Goal: Task Accomplishment & Management: Manage account settings

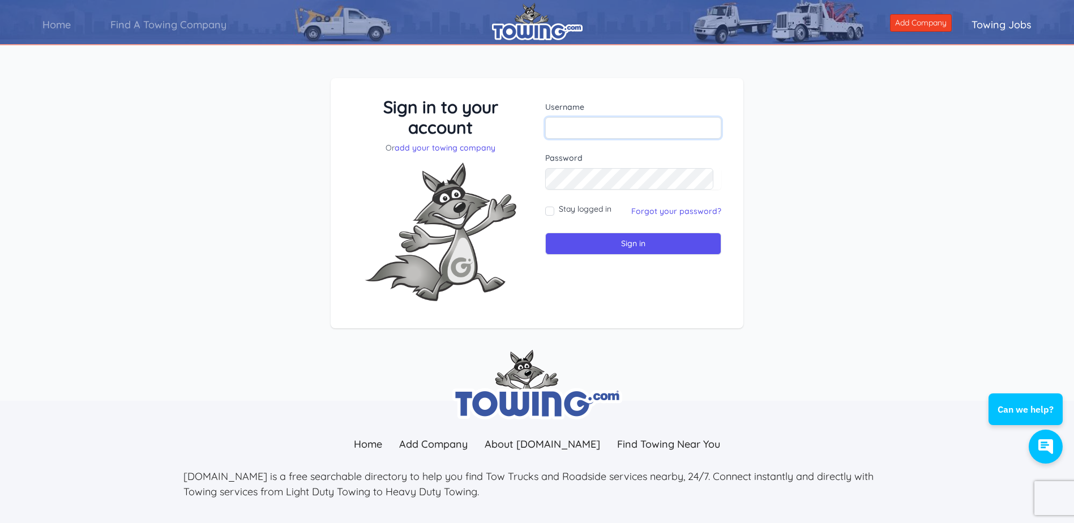
click at [585, 125] on input "text" at bounding box center [633, 128] width 176 height 22
paste input "aarepair806"
type input "aarepair806"
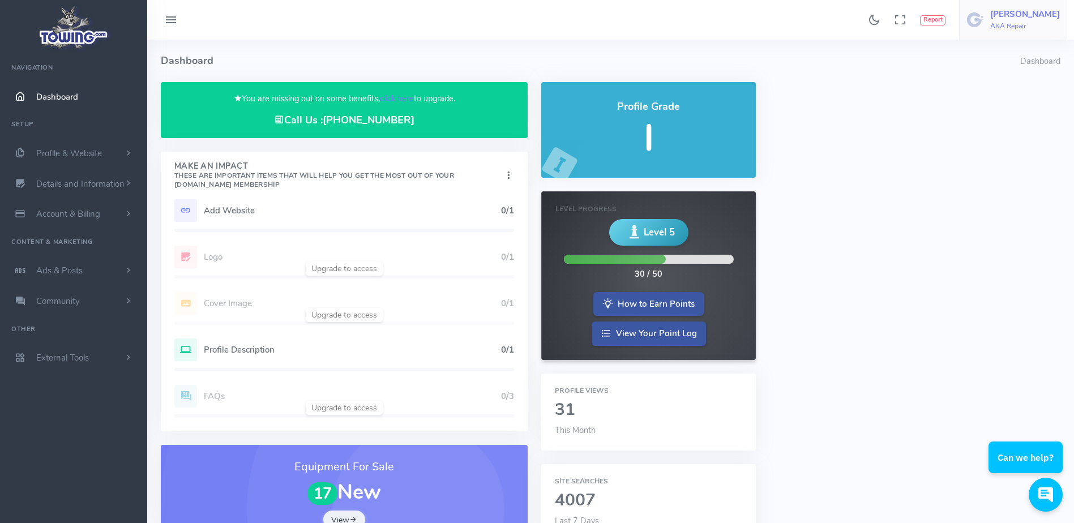
click at [1042, 23] on h6 "A&A Repair" at bounding box center [1026, 26] width 70 height 7
click at [894, 65] on h4 "Dashboard" at bounding box center [591, 61] width 860 height 42
click at [607, 35] on div "Found 17 results Analytics Report Users Erwin Brown" at bounding box center [610, 20] width 927 height 40
click at [527, 46] on h4 "Dashboard" at bounding box center [591, 61] width 860 height 42
click at [394, 101] on link "click here" at bounding box center [397, 98] width 34 height 11
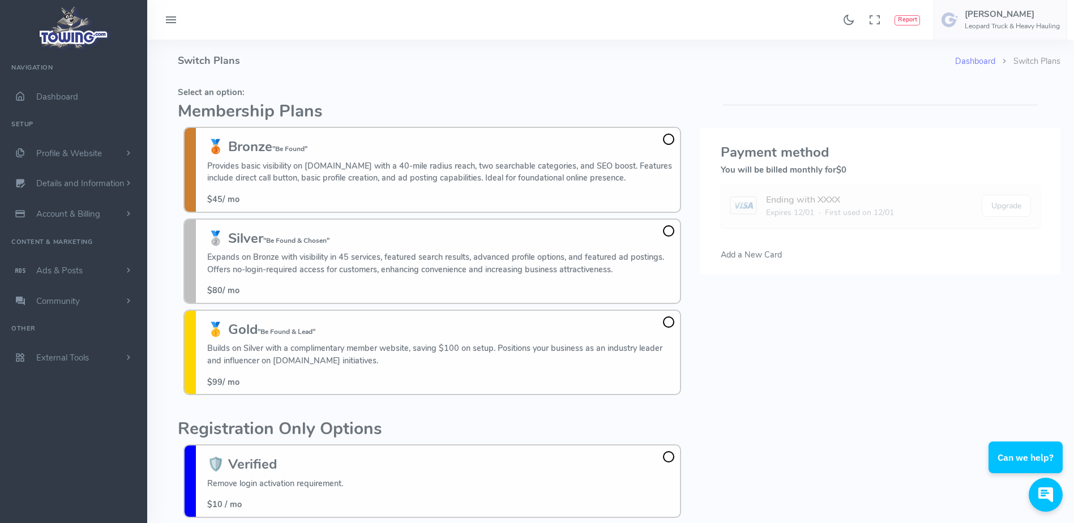
click at [397, 70] on h4 "Switch Plans" at bounding box center [567, 61] width 778 height 42
click at [298, 83] on fieldset "Select an option: Membership Plans 🥉 Bronze "Be Found" Provides basic visibilit…" at bounding box center [432, 241] width 509 height 319
click at [509, 101] on fieldset "Select an option: Membership Plans 🥉 Bronze "Be Found" Provides basic visibilit…" at bounding box center [432, 241] width 509 height 319
click at [485, 115] on h2 "Membership Plans" at bounding box center [432, 112] width 509 height 19
click at [123, 268] on span "scrollable content" at bounding box center [128, 270] width 10 height 11
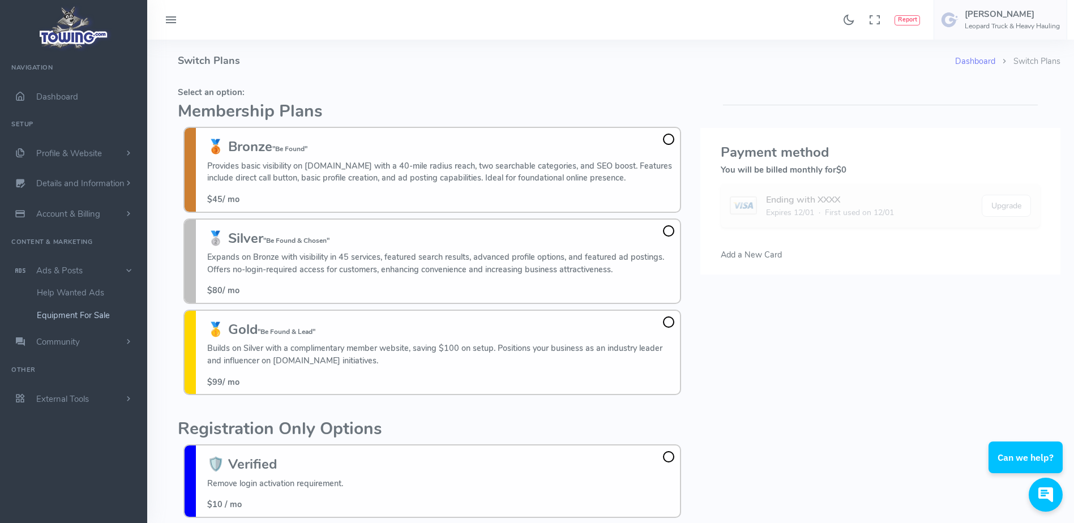
click at [110, 315] on link "Equipment For Sale" at bounding box center [87, 315] width 119 height 23
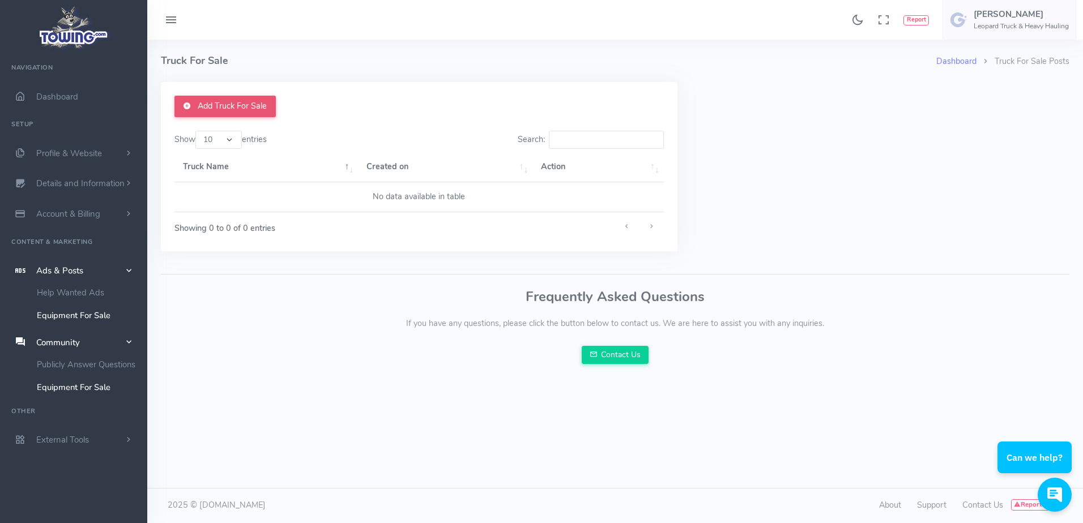
click at [259, 112] on link "Add Truck For Sale" at bounding box center [224, 107] width 101 height 22
drag, startPoint x: 0, startPoint y: 0, endPoint x: 302, endPoint y: 46, distance: 305.4
click at [302, 46] on h4 "Truck For Sale" at bounding box center [548, 61] width 775 height 42
click at [361, 65] on h4 "Truck For Sale" at bounding box center [548, 61] width 775 height 42
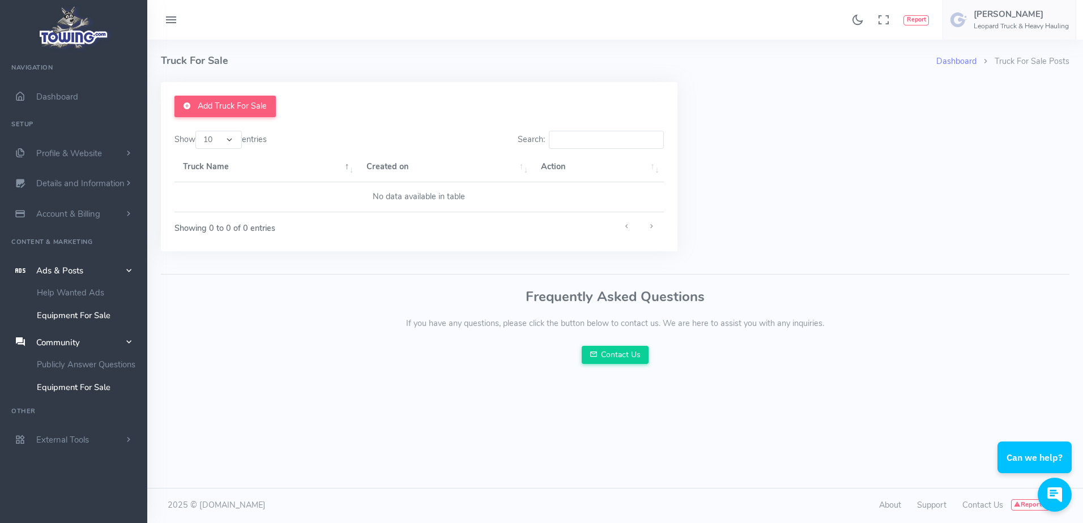
click at [361, 65] on h4 "Truck For Sale" at bounding box center [548, 61] width 775 height 42
click at [356, 58] on h4 "Truck For Sale" at bounding box center [548, 61] width 775 height 42
click at [234, 24] on div "Found 17 results Analytics Report Users Erwin Brown" at bounding box center [615, 20] width 936 height 40
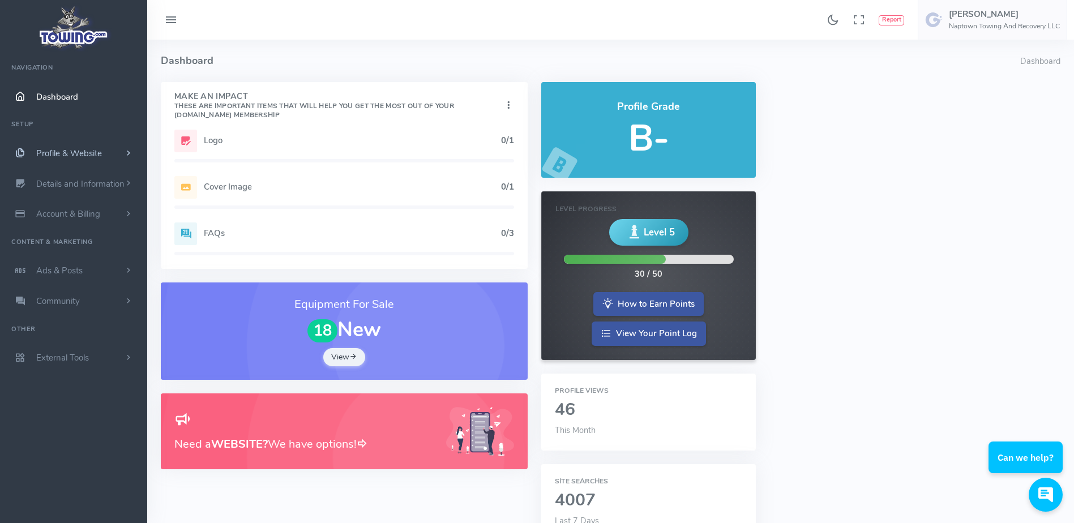
click at [98, 151] on span "Profile & Website" at bounding box center [69, 153] width 66 height 11
click at [96, 173] on link "Homepage Content" at bounding box center [87, 175] width 119 height 23
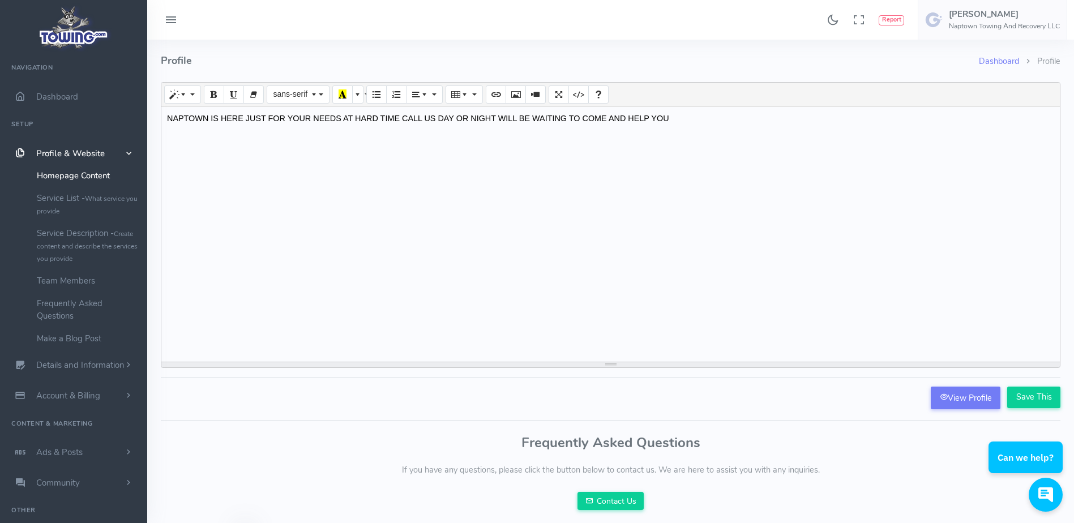
click at [458, 62] on h4 "Profile" at bounding box center [570, 61] width 818 height 42
click at [458, 63] on h4 "Profile" at bounding box center [570, 61] width 818 height 42
click at [458, 65] on h4 "Profile" at bounding box center [570, 61] width 818 height 42
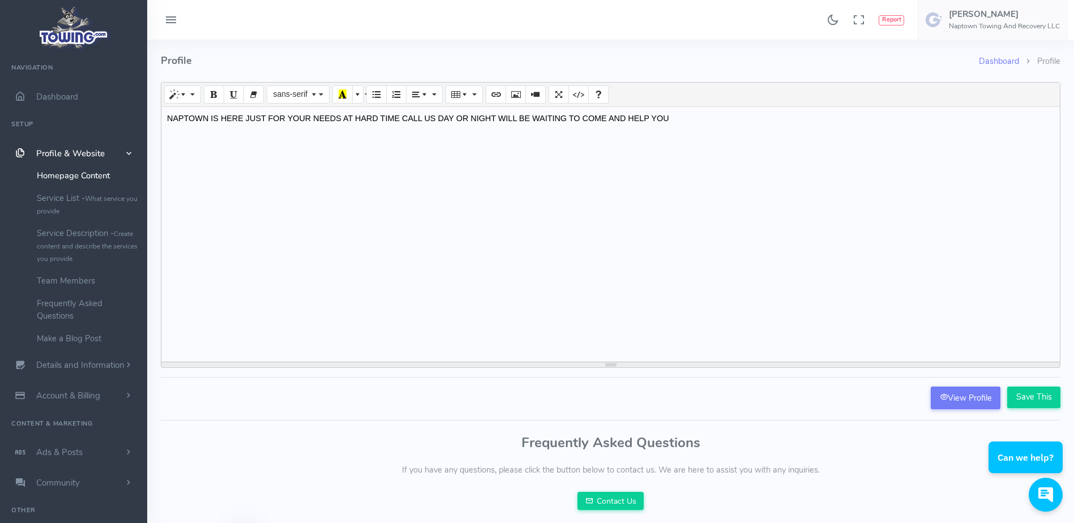
click at [646, 54] on h4 "Profile" at bounding box center [570, 61] width 818 height 42
click at [574, 53] on h4 "Profile" at bounding box center [570, 61] width 818 height 42
click at [496, 61] on h4 "Profile" at bounding box center [570, 61] width 818 height 42
click at [399, 37] on div "Found 17 results Analytics Report Users Erwin Brown" at bounding box center [610, 20] width 927 height 40
click at [323, 74] on h4 "Profile" at bounding box center [570, 61] width 818 height 42
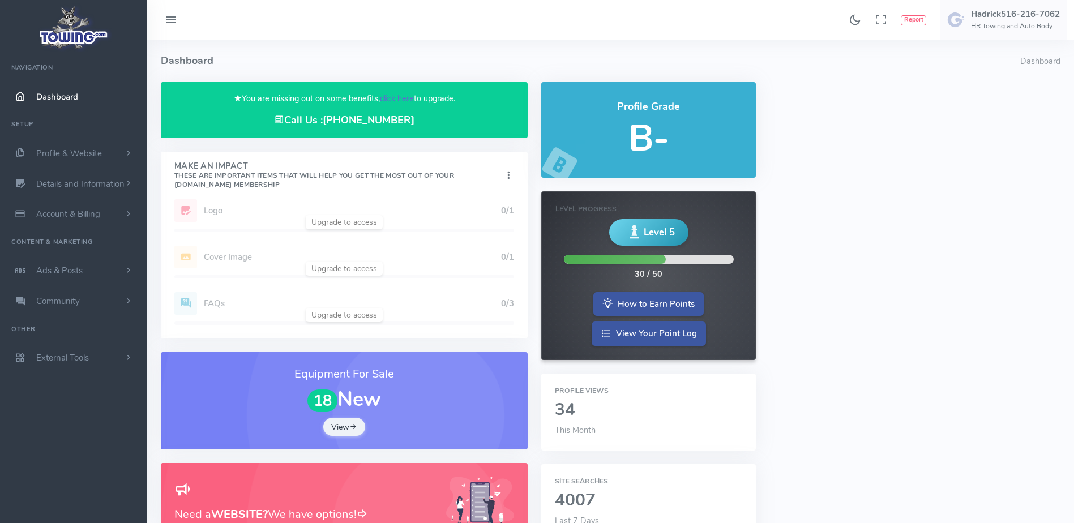
click at [389, 93] on link "click here" at bounding box center [397, 98] width 34 height 11
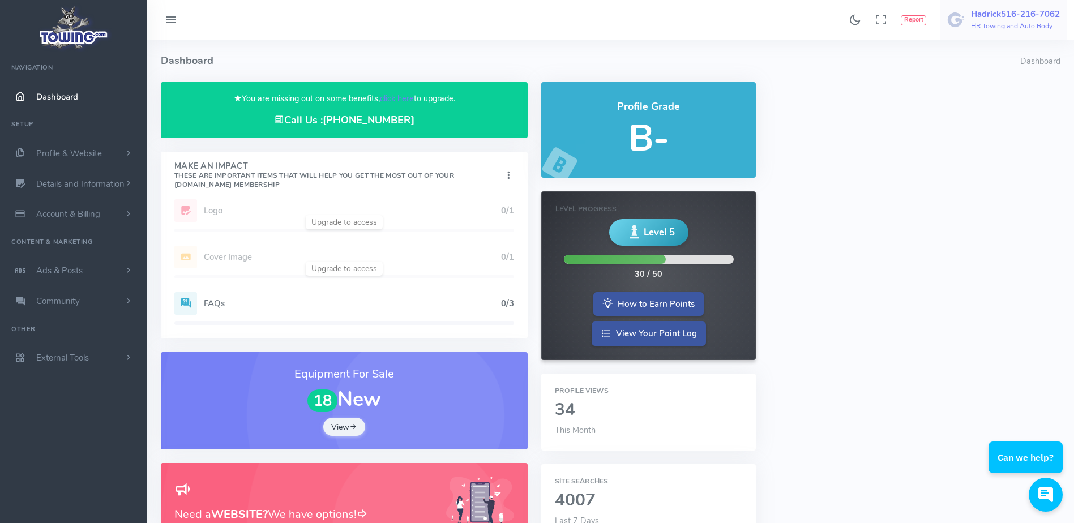
click at [986, 26] on h6 "HR Towing and Auto Body" at bounding box center [1015, 26] width 89 height 7
click at [974, 108] on span "Logout" at bounding box center [982, 108] width 25 height 11
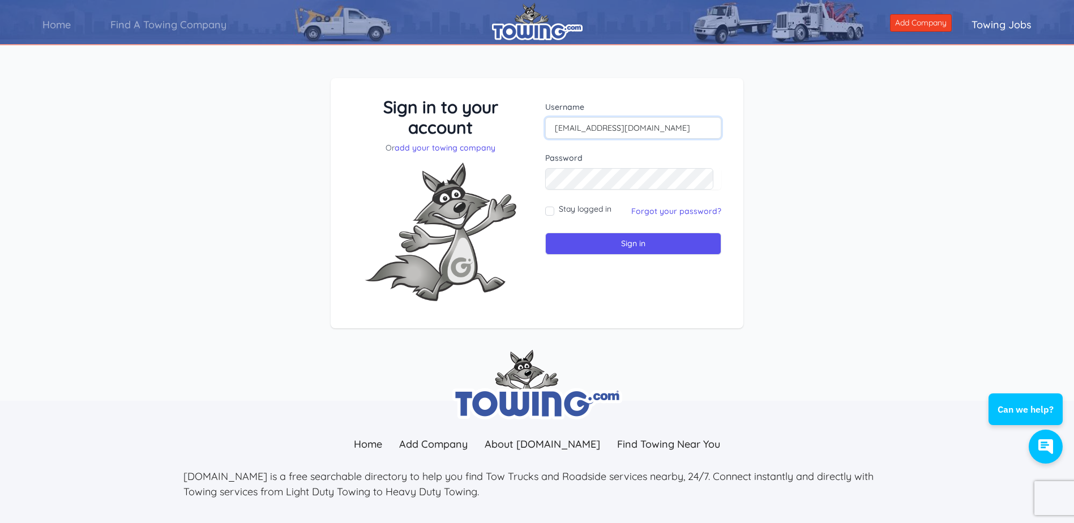
drag, startPoint x: 644, startPoint y: 131, endPoint x: 550, endPoint y: 134, distance: 94.1
click at [550, 134] on input "jhmotors1@gmail.com" at bounding box center [633, 128] width 176 height 22
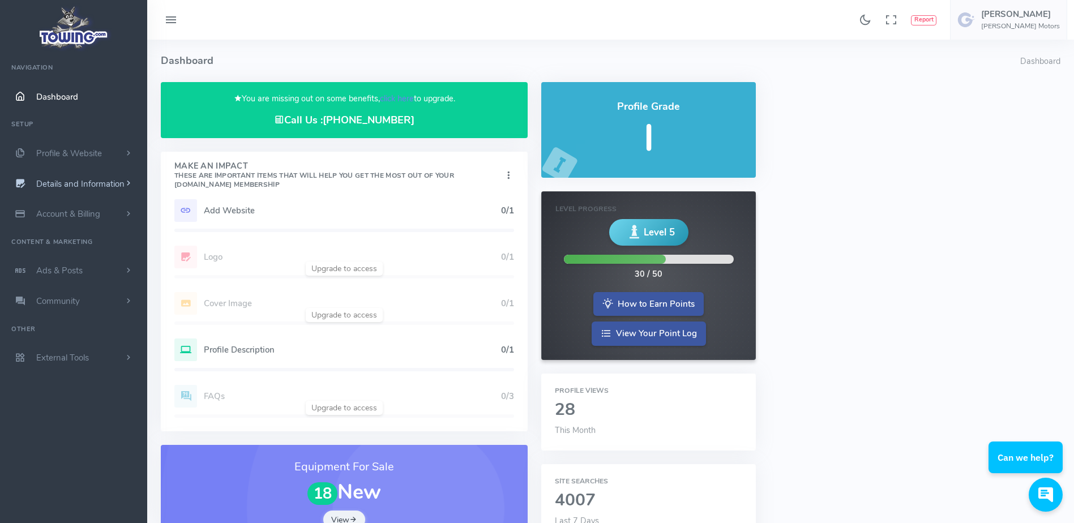
click at [120, 183] on span "Details and Information" at bounding box center [80, 183] width 88 height 11
click at [115, 210] on link "Account & Billing" at bounding box center [73, 214] width 147 height 31
